Goal: Information Seeking & Learning: Compare options

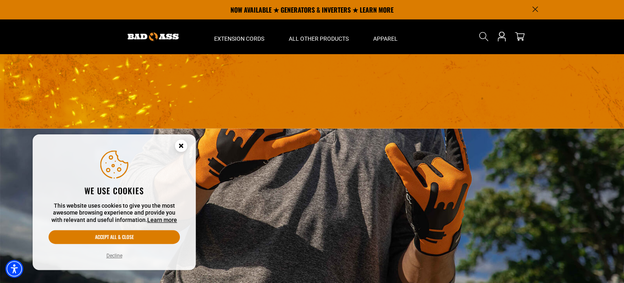
click at [180, 143] on circle "Close this option" at bounding box center [181, 146] width 12 height 12
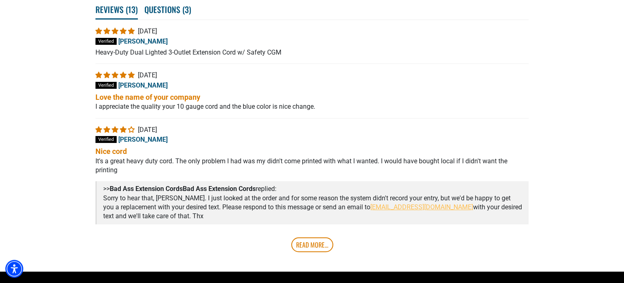
scroll to position [1508, 0]
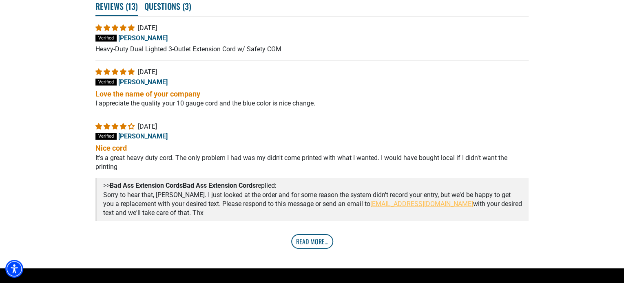
click at [316, 234] on link "Read More..." at bounding box center [312, 241] width 42 height 15
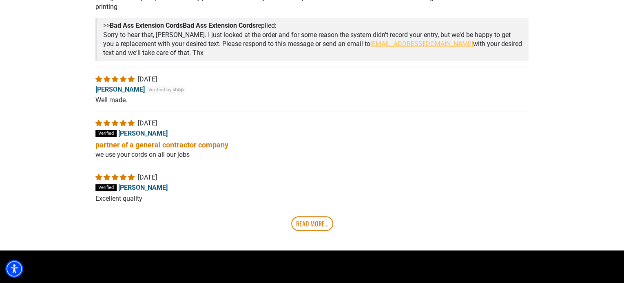
scroll to position [1671, 0]
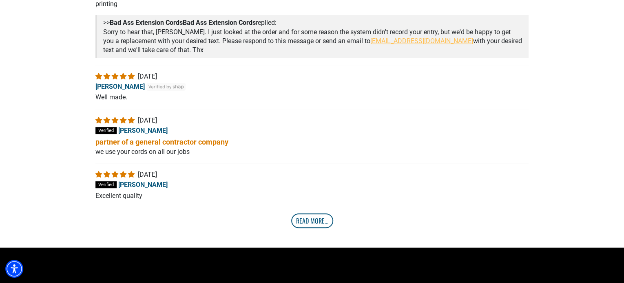
click at [317, 218] on link "Read More..." at bounding box center [312, 221] width 42 height 15
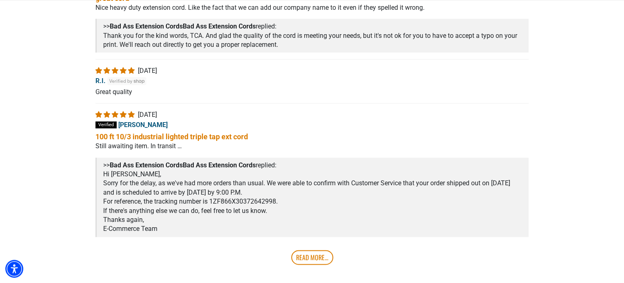
scroll to position [1915, 0]
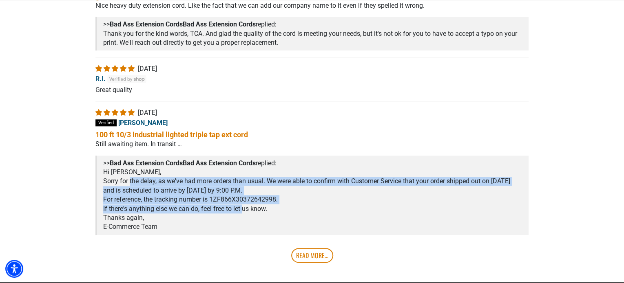
drag, startPoint x: 148, startPoint y: 182, endPoint x: 264, endPoint y: 212, distance: 120.3
click at [250, 206] on div "Hi Eric, Sorry for the delay, as we've had more orders than usual. We were able…" at bounding box center [312, 201] width 419 height 67
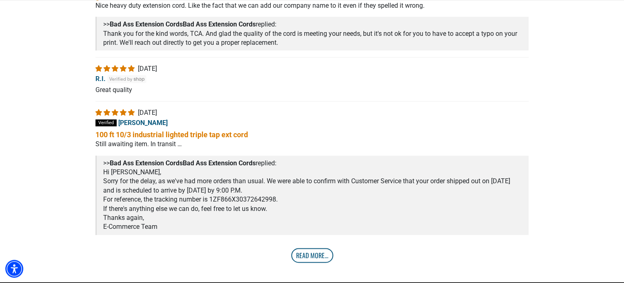
click at [313, 255] on link "Read More..." at bounding box center [312, 255] width 42 height 15
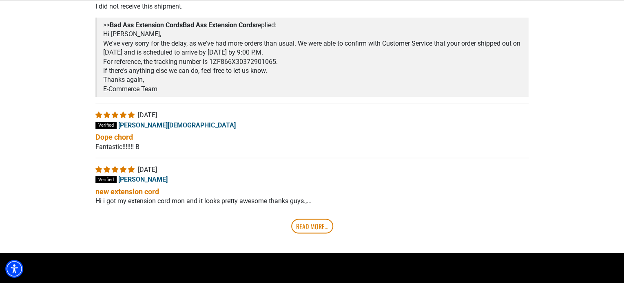
scroll to position [2201, 0]
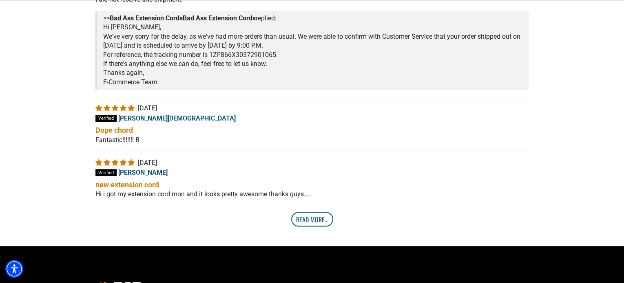
click at [305, 219] on link "Read More..." at bounding box center [312, 219] width 42 height 15
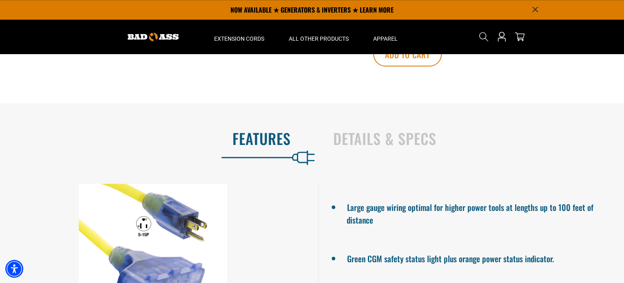
scroll to position [489, 0]
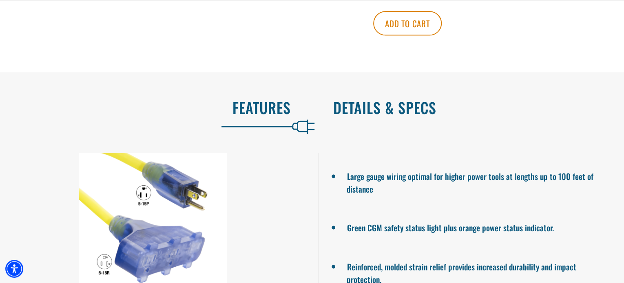
click at [382, 106] on h2 "Details & Specs" at bounding box center [469, 107] width 273 height 17
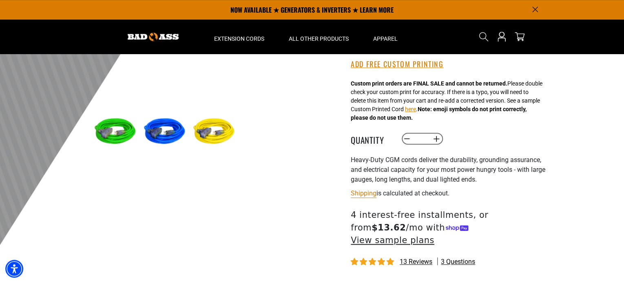
scroll to position [204, 0]
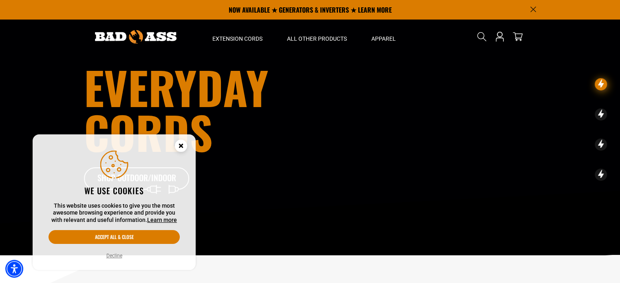
scroll to position [204, 0]
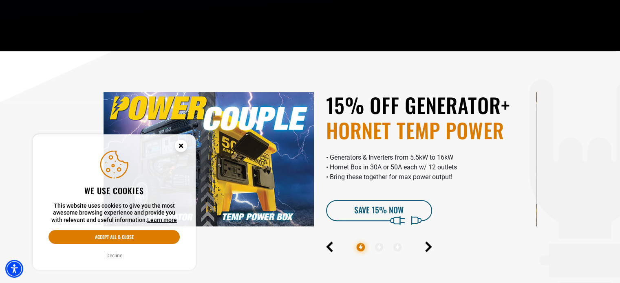
click at [186, 144] on circle "Close this option" at bounding box center [181, 146] width 12 height 12
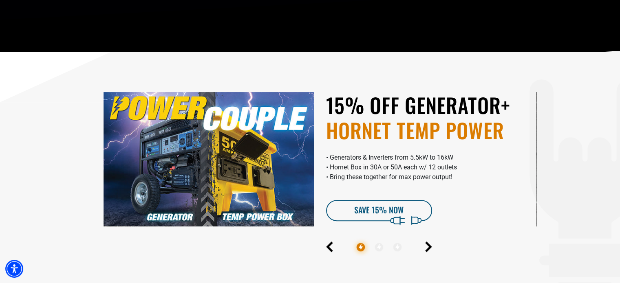
scroll to position [0, 0]
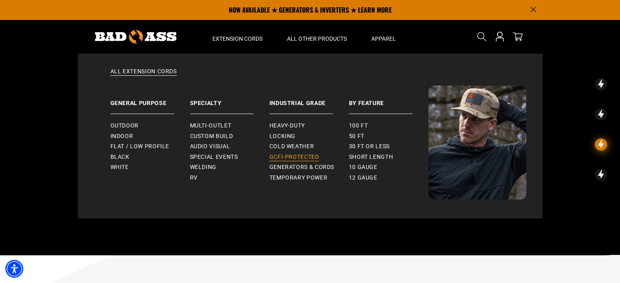
click at [309, 154] on span "GCFI-Protected" at bounding box center [294, 157] width 50 height 7
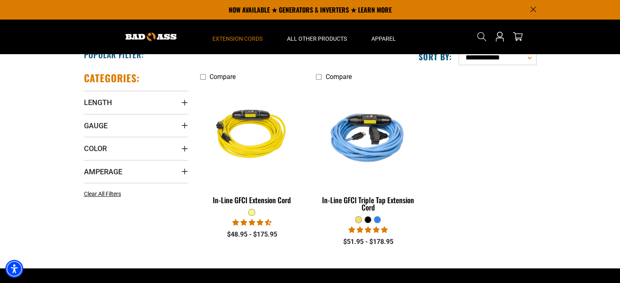
scroll to position [163, 0]
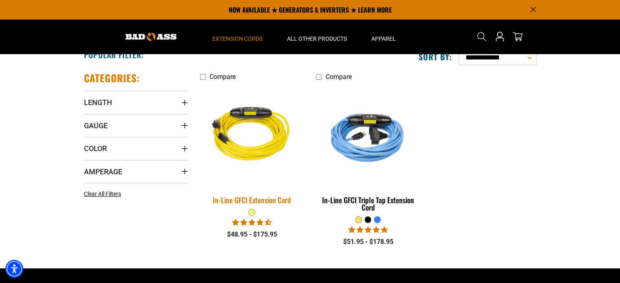
click at [264, 143] on img at bounding box center [252, 136] width 114 height 104
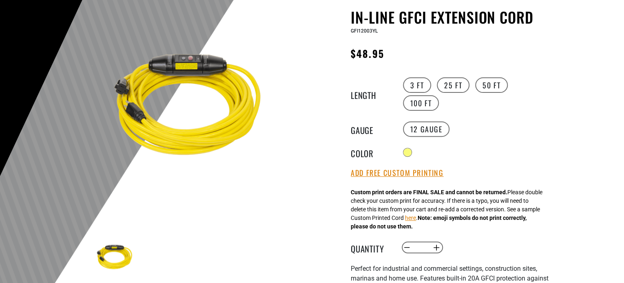
scroll to position [82, 0]
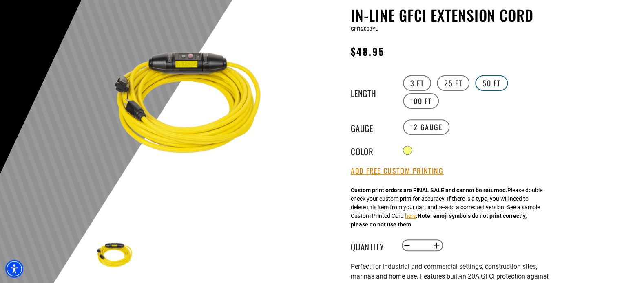
click at [494, 85] on label "50 FT" at bounding box center [491, 82] width 33 height 15
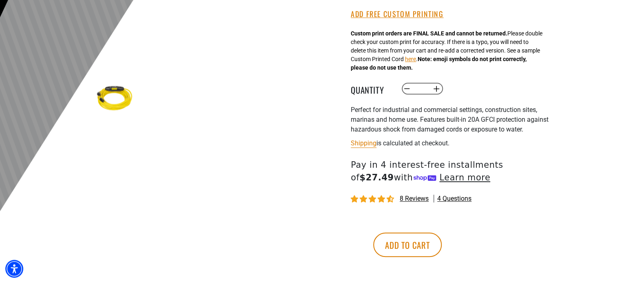
scroll to position [245, 0]
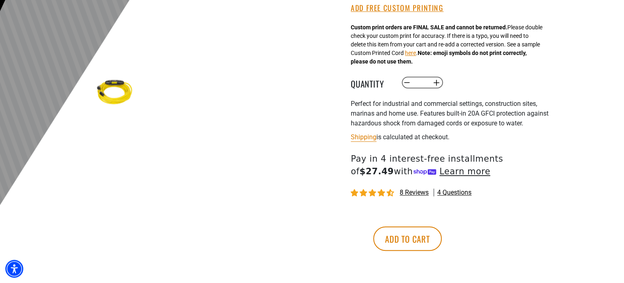
drag, startPoint x: 381, startPoint y: 83, endPoint x: 478, endPoint y: 113, distance: 100.7
click at [478, 113] on div "In-Line GFCI Extension Cord In-Line GFCI Extension Cord GFI12050YL Regular pric…" at bounding box center [450, 60] width 200 height 432
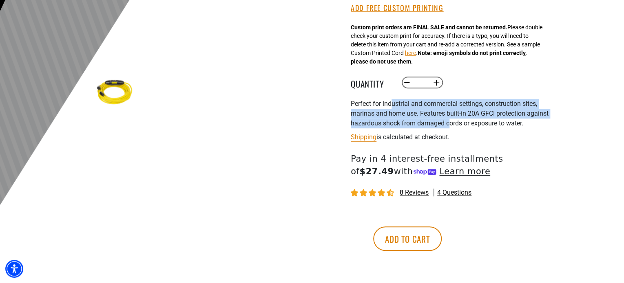
drag, startPoint x: 449, startPoint y: 107, endPoint x: 389, endPoint y: 88, distance: 63.2
click at [389, 100] on span "Perfect for industrial and commercial settings, construction sites, marinas and…" at bounding box center [449, 113] width 198 height 27
click at [388, 100] on span "Perfect for industrial and commercial settings, construction sites, marinas and…" at bounding box center [449, 113] width 198 height 27
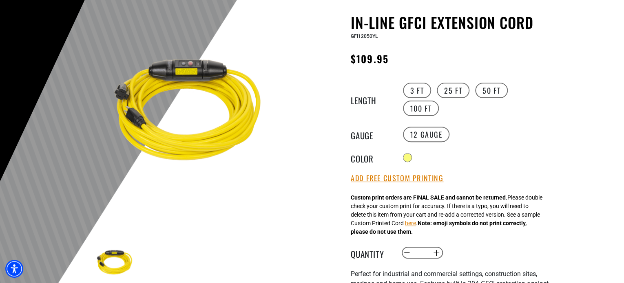
scroll to position [82, 0]
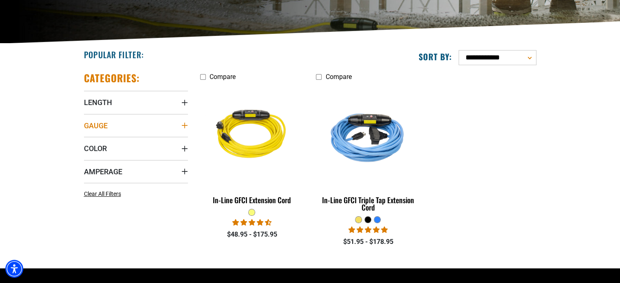
click at [182, 123] on icon "Gauge" at bounding box center [184, 125] width 7 height 7
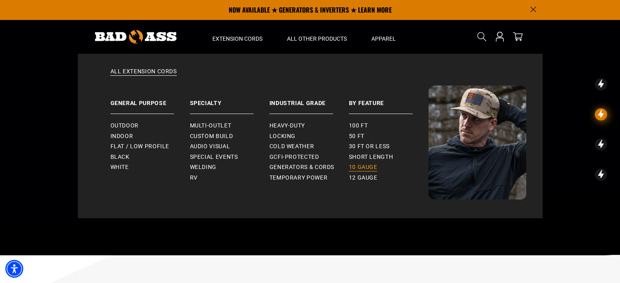
click at [370, 168] on span "10 gauge" at bounding box center [363, 167] width 29 height 7
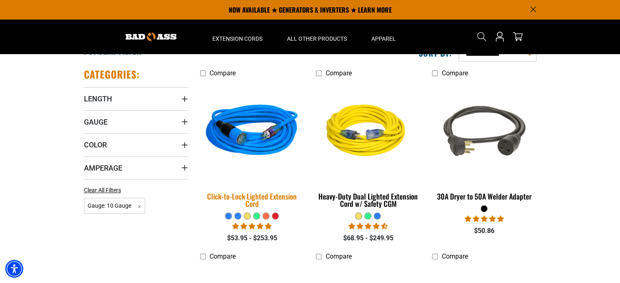
scroll to position [122, 0]
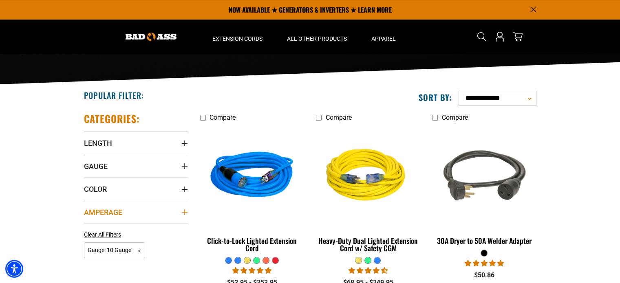
click at [183, 212] on icon "Amperage" at bounding box center [184, 212] width 7 height 7
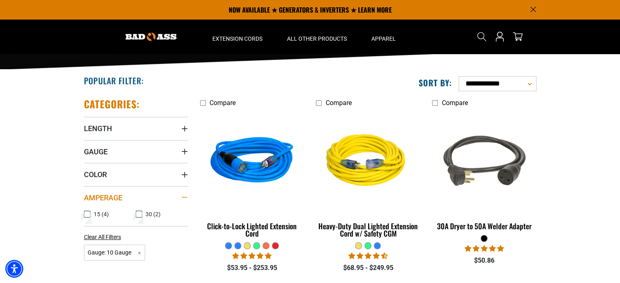
scroll to position [163, 0]
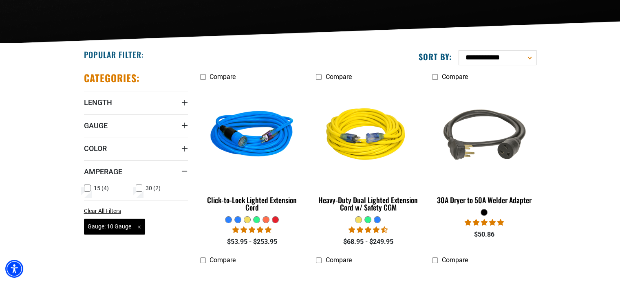
click at [139, 225] on span "Gauge: 10 Gauge Remove filter" at bounding box center [115, 227] width 62 height 16
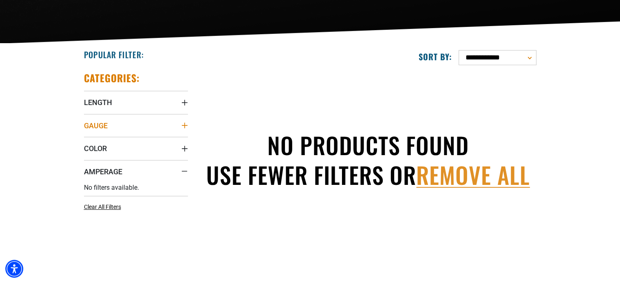
click at [183, 126] on icon "Gauge" at bounding box center [184, 125] width 7 height 7
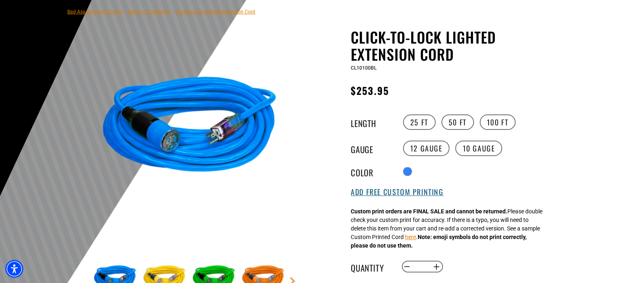
scroll to position [122, 0]
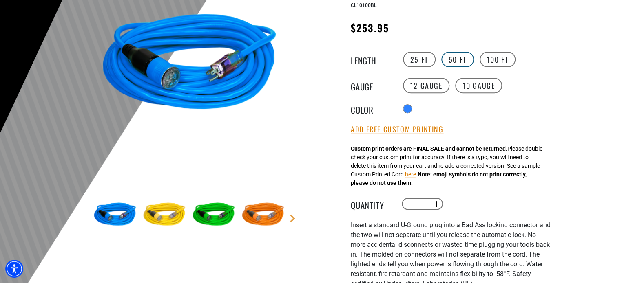
click at [456, 63] on label "50 FT" at bounding box center [457, 59] width 33 height 15
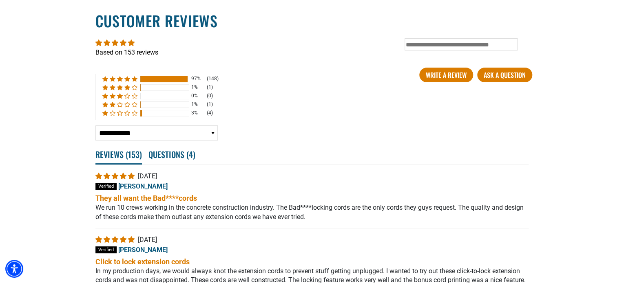
scroll to position [1671, 0]
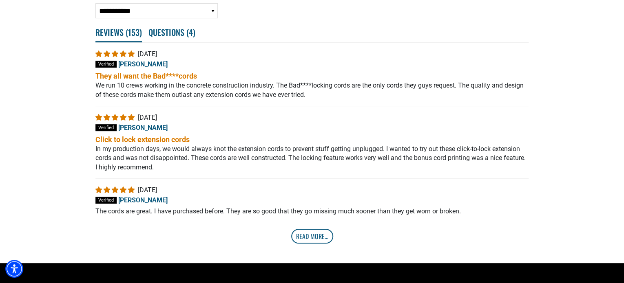
click at [308, 229] on link "Read More..." at bounding box center [312, 236] width 42 height 15
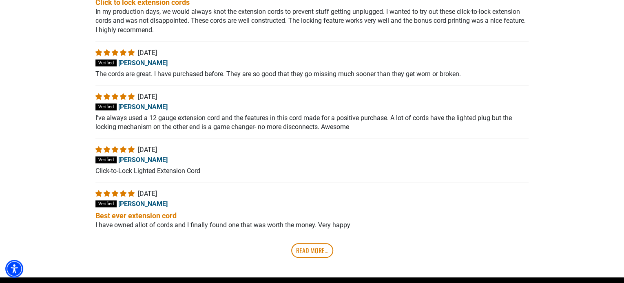
scroll to position [1834, 0]
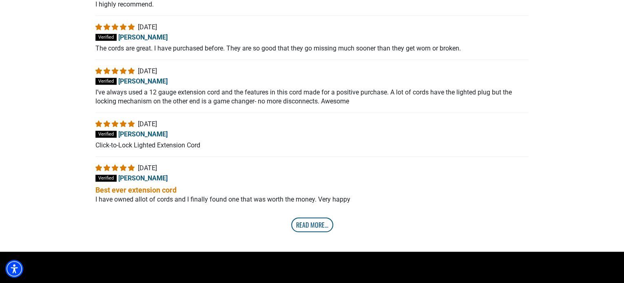
click at [310, 218] on link "Read More..." at bounding box center [312, 225] width 42 height 15
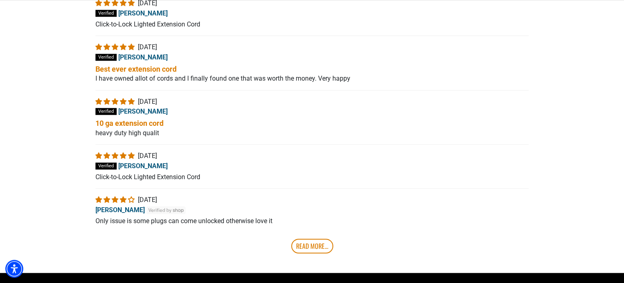
scroll to position [1956, 0]
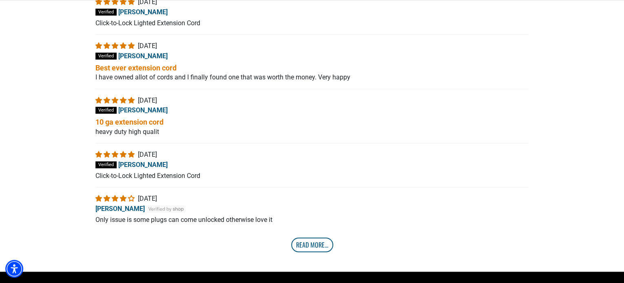
click at [311, 238] on link "Read More..." at bounding box center [312, 245] width 42 height 15
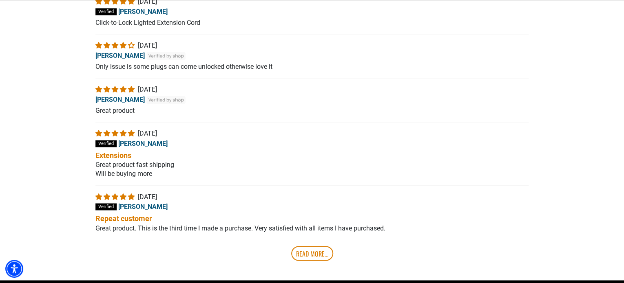
scroll to position [2119, 0]
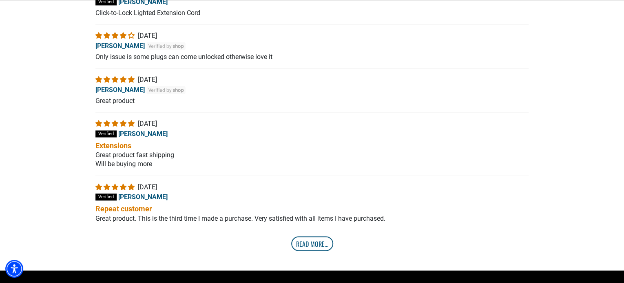
click at [316, 236] on link "Read More..." at bounding box center [312, 243] width 42 height 15
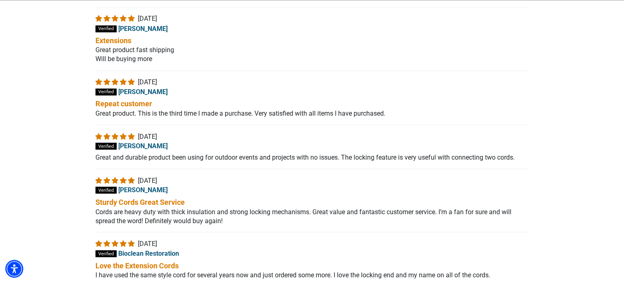
scroll to position [2282, 0]
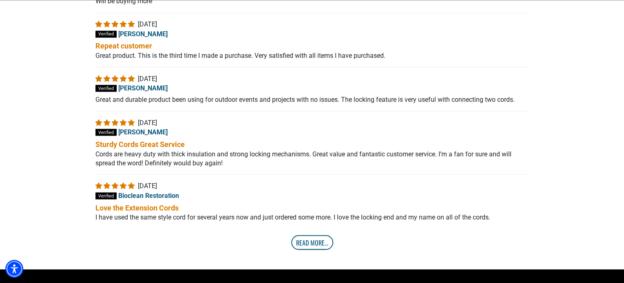
click at [312, 235] on link "Read More..." at bounding box center [312, 242] width 42 height 15
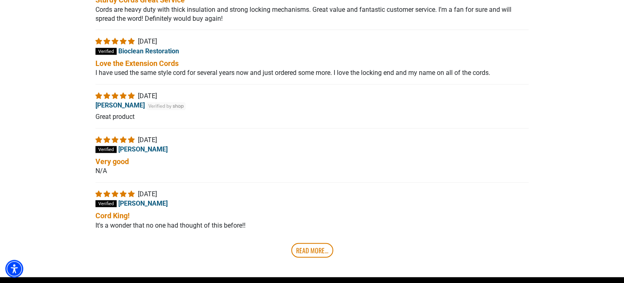
scroll to position [2445, 0]
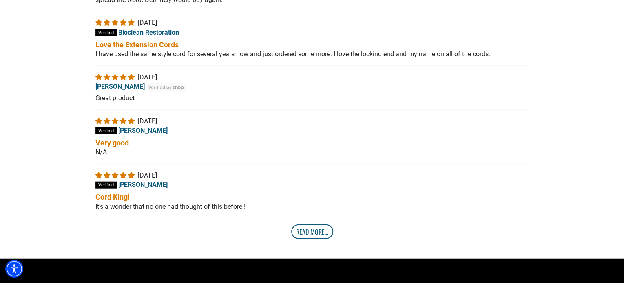
click at [314, 226] on link "Read More..." at bounding box center [312, 232] width 42 height 15
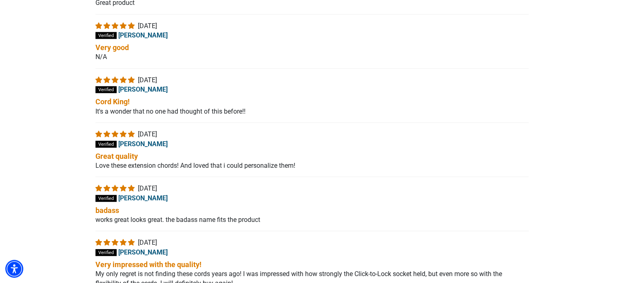
scroll to position [2649, 0]
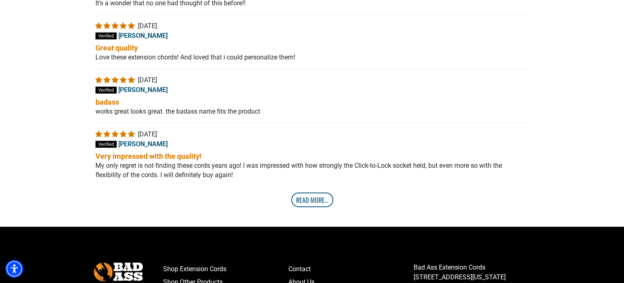
click at [314, 200] on link "Read More..." at bounding box center [312, 200] width 42 height 15
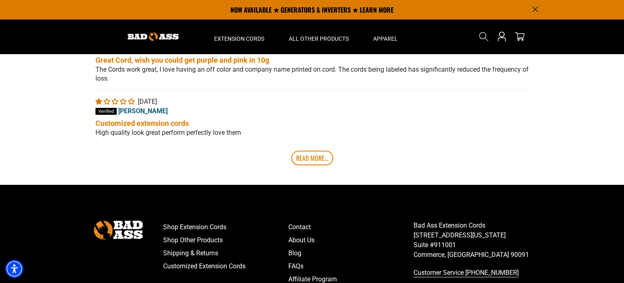
scroll to position [2812, 0]
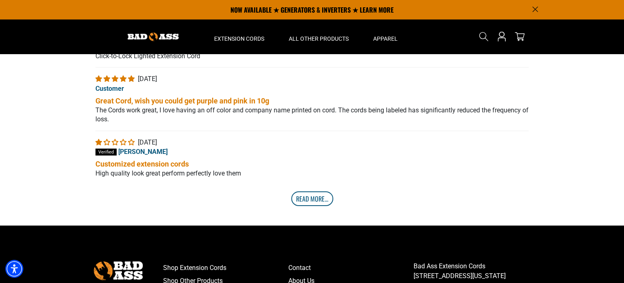
click at [318, 200] on link "Read More..." at bounding box center [312, 199] width 42 height 15
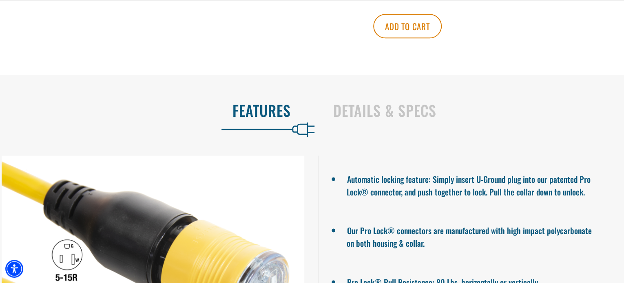
scroll to position [541, 0]
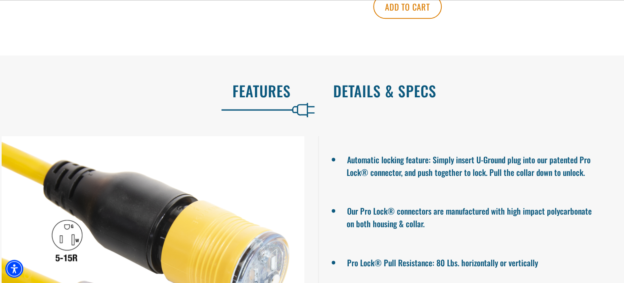
click at [388, 82] on h2 "Details & Specs" at bounding box center [469, 90] width 273 height 17
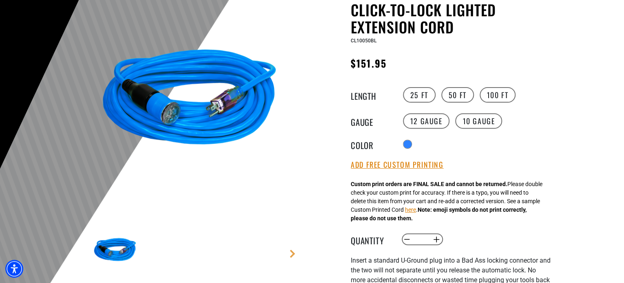
scroll to position [93, 0]
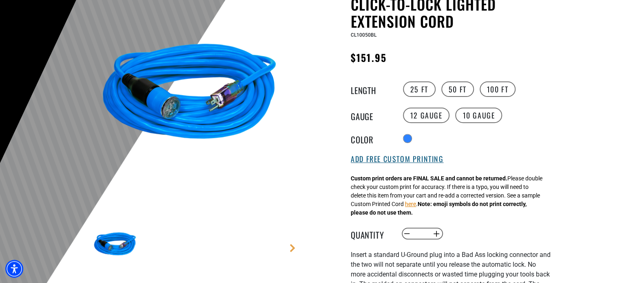
click at [379, 161] on button "Add Free Custom Printing" at bounding box center [396, 159] width 93 height 9
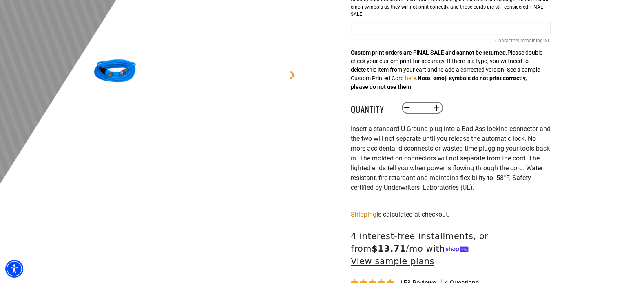
scroll to position [285, 0]
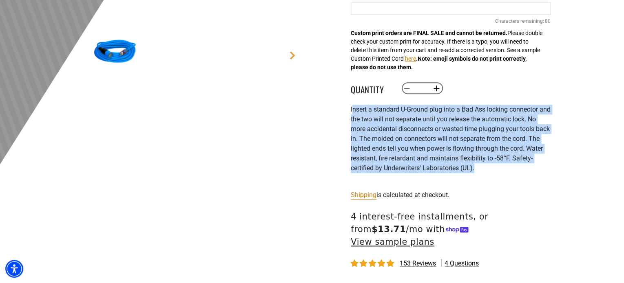
drag, startPoint x: 353, startPoint y: 108, endPoint x: 495, endPoint y: 171, distance: 154.7
click at [495, 171] on div "I nsert a standard U-Ground plug into a Bad Ass locking connector and the two w…" at bounding box center [450, 144] width 200 height 78
click at [493, 172] on div "I nsert a standard U-Ground plug into a Bad Ass locking connector and the two w…" at bounding box center [450, 144] width 200 height 78
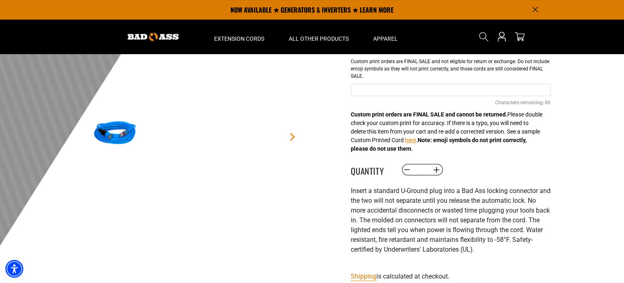
scroll to position [0, 0]
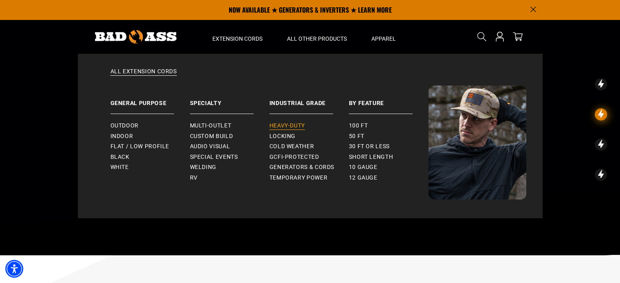
click at [293, 125] on span "Heavy-Duty" at bounding box center [286, 125] width 35 height 7
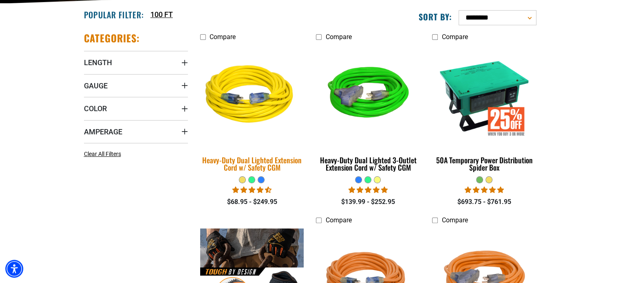
scroll to position [204, 0]
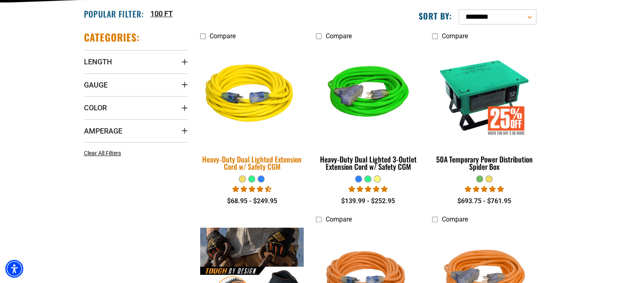
click at [253, 119] on img at bounding box center [252, 95] width 114 height 104
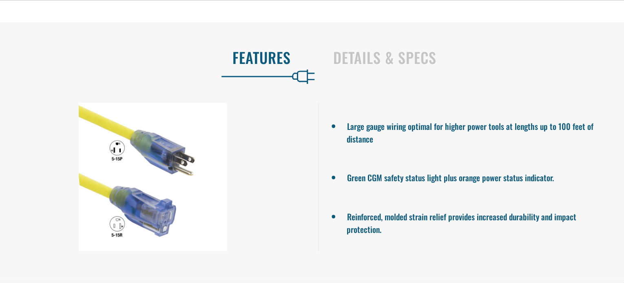
scroll to position [530, 0]
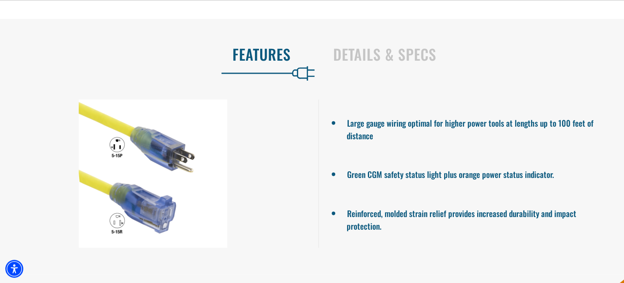
click at [398, 66] on div "Details & Specs" at bounding box center [470, 55] width 300 height 33
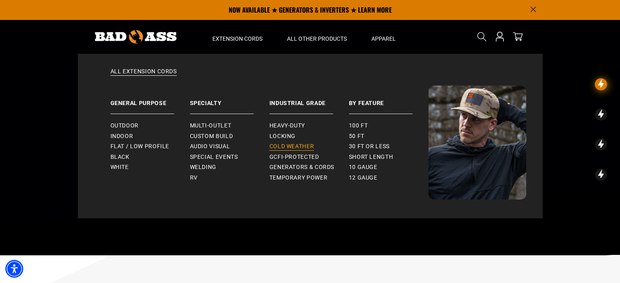
click at [304, 147] on span "Cold Weather" at bounding box center [291, 146] width 45 height 7
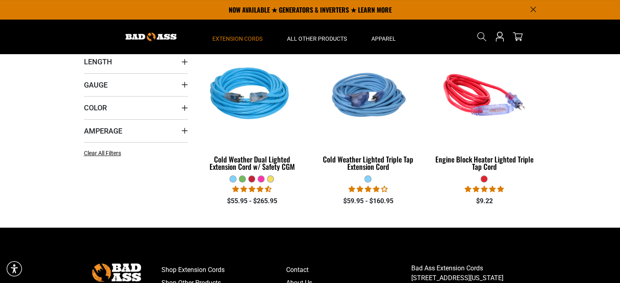
scroll to position [163, 0]
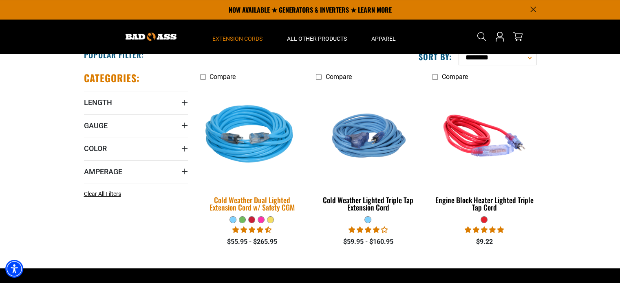
click at [214, 130] on img at bounding box center [252, 136] width 114 height 104
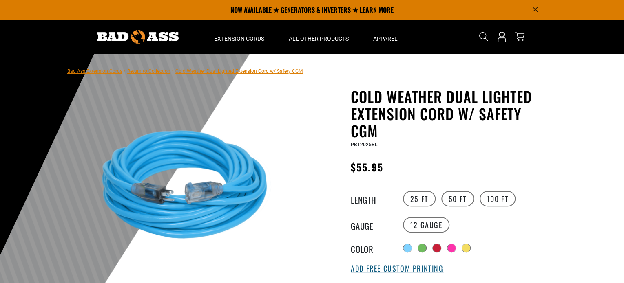
scroll to position [82, 0]
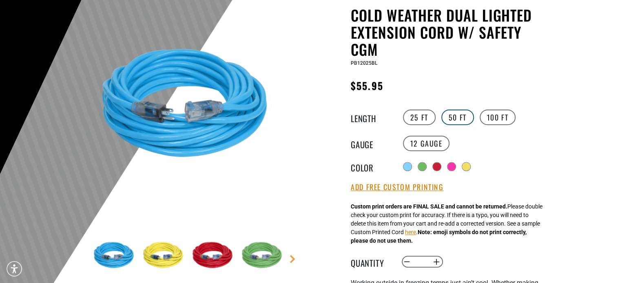
click at [458, 116] on label "50 FT" at bounding box center [457, 117] width 33 height 15
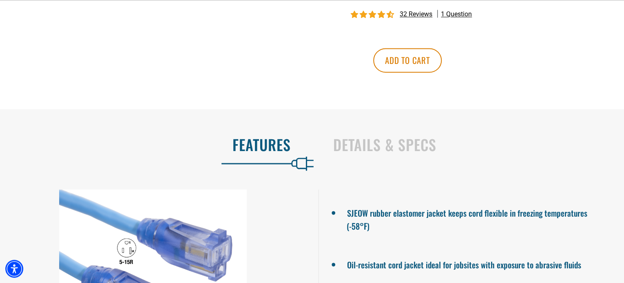
scroll to position [611, 0]
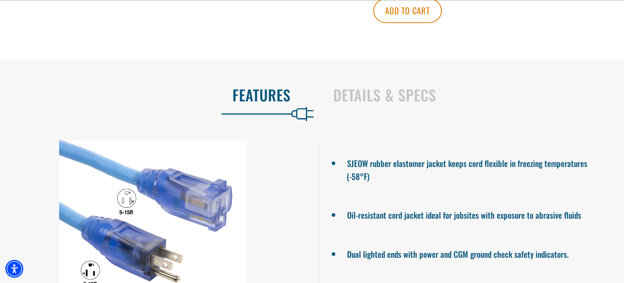
click at [357, 163] on li "SJEOW rubber elastomer jacket keeps cord flexible in freezing temperatures (-58…" at bounding box center [470, 168] width 249 height 27
copy li "SJEOW"
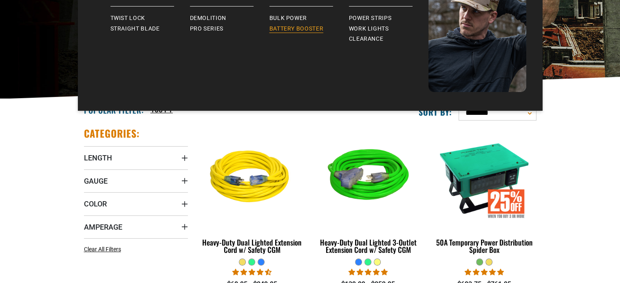
scroll to position [122, 0]
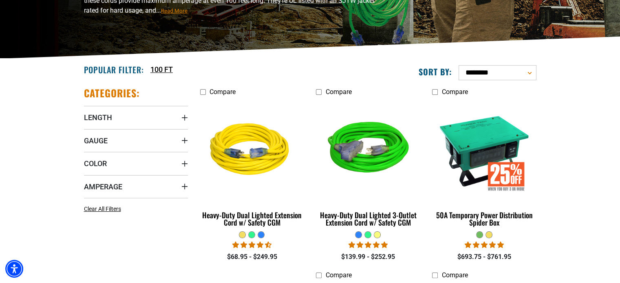
scroll to position [204, 0]
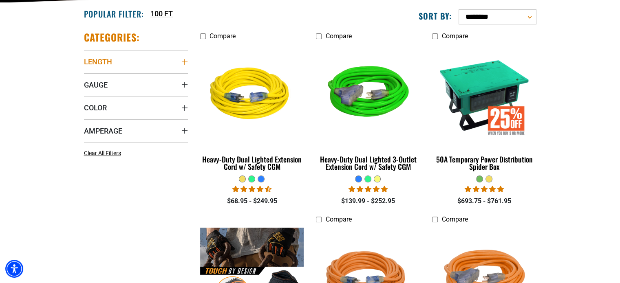
click at [183, 60] on icon "Length" at bounding box center [184, 62] width 7 height 7
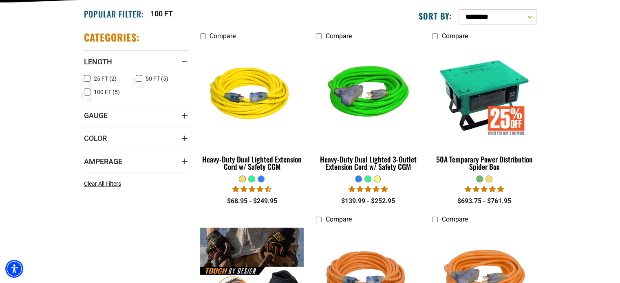
click at [139, 77] on icon at bounding box center [139, 78] width 7 height 11
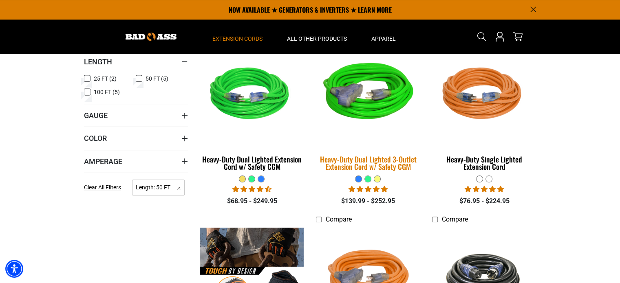
scroll to position [204, 0]
click at [373, 113] on img at bounding box center [368, 95] width 114 height 104
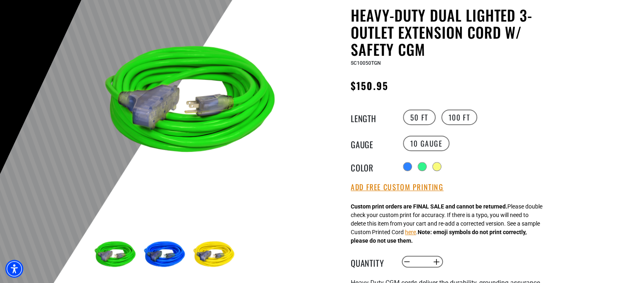
scroll to position [122, 0]
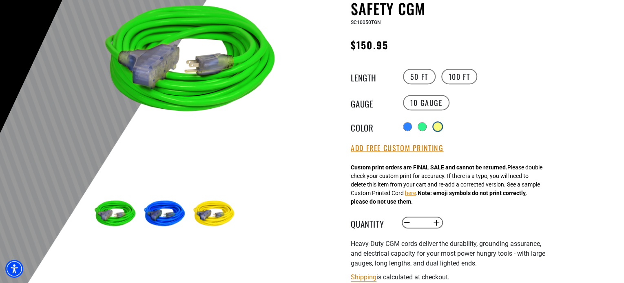
click at [438, 125] on div at bounding box center [437, 127] width 8 height 8
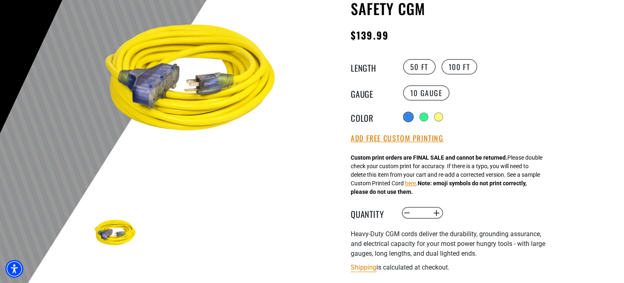
click at [404, 117] on div at bounding box center [408, 117] width 8 height 8
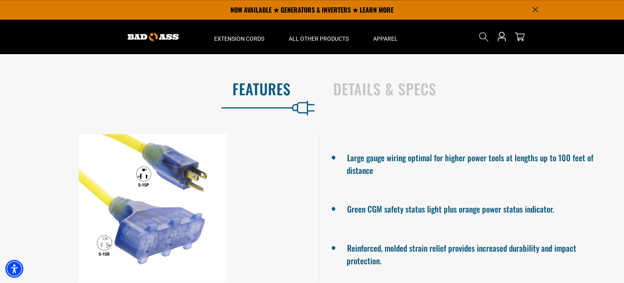
scroll to position [489, 0]
